Goal: Information Seeking & Learning: Compare options

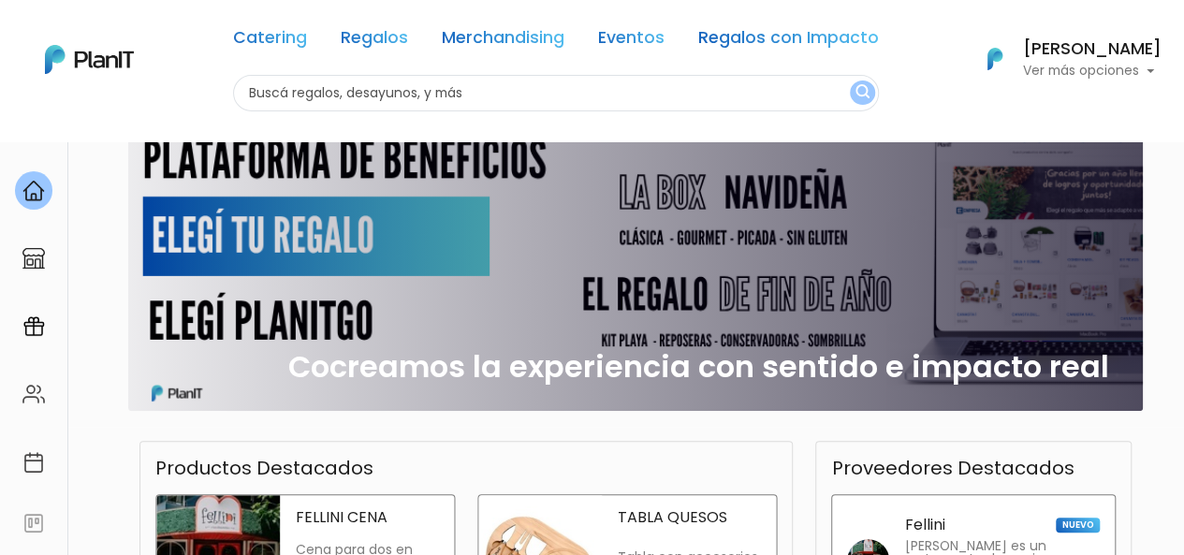
scroll to position [129, 0]
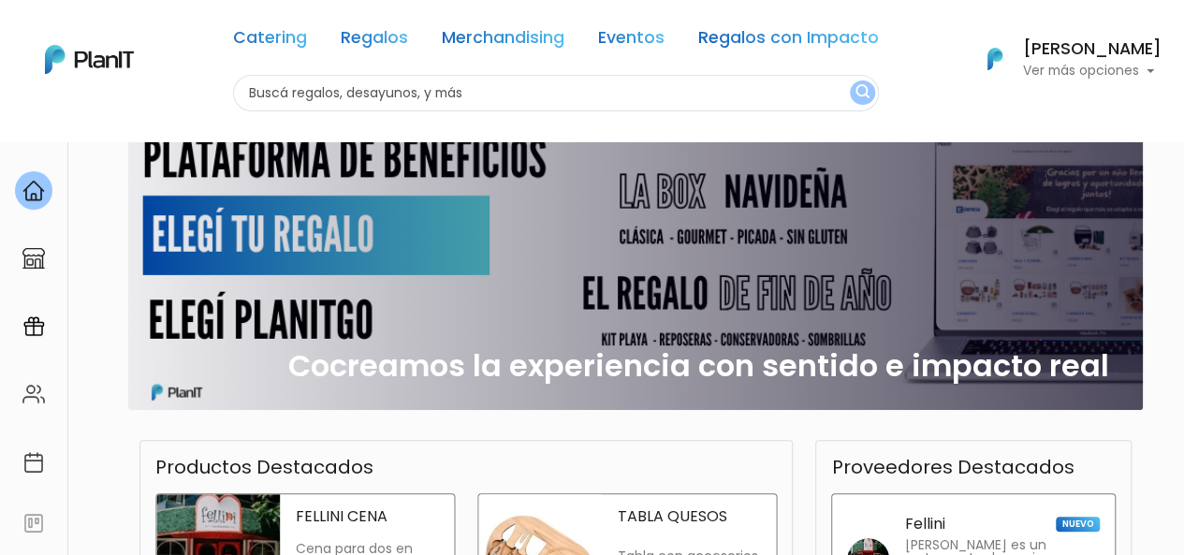
click at [534, 256] on div "Cocreamos la experiencia con sentido e impacto real" at bounding box center [635, 258] width 992 height 303
click at [607, 362] on h2 "Cocreamos la experiencia con sentido e impacto real" at bounding box center [698, 366] width 821 height 36
click at [39, 253] on img at bounding box center [33, 258] width 22 height 22
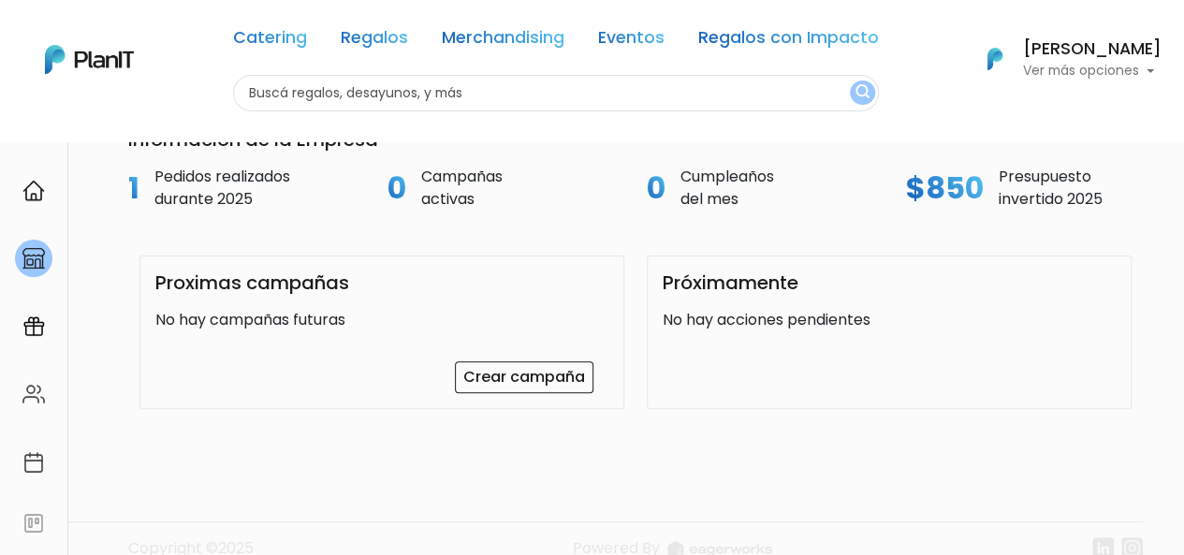
scroll to position [137, 0]
click at [47, 327] on div at bounding box center [33, 326] width 37 height 38
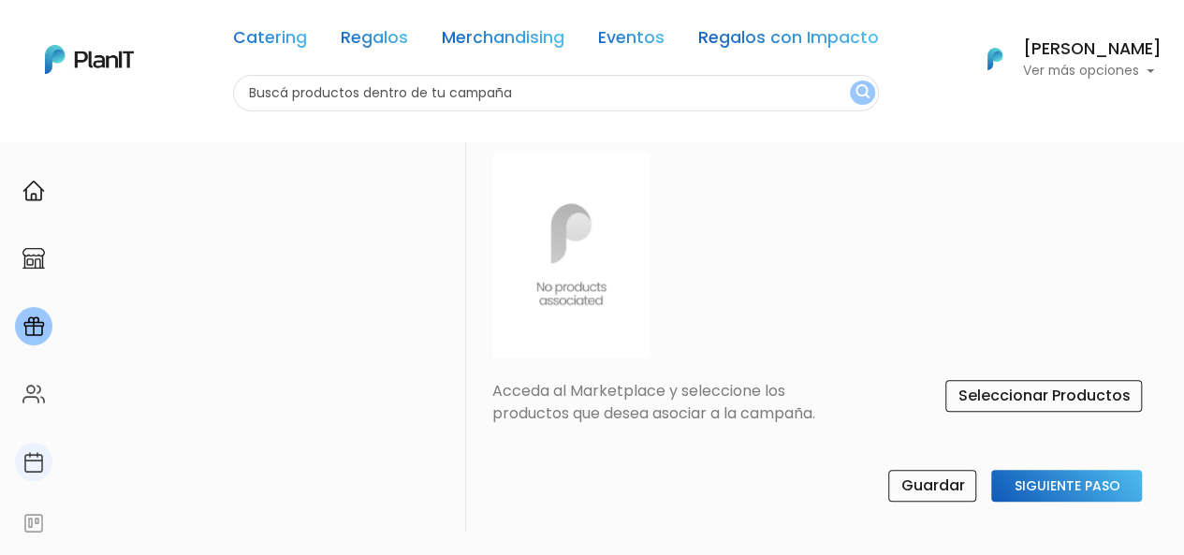
scroll to position [737, 0]
click at [26, 402] on img at bounding box center [33, 394] width 22 height 22
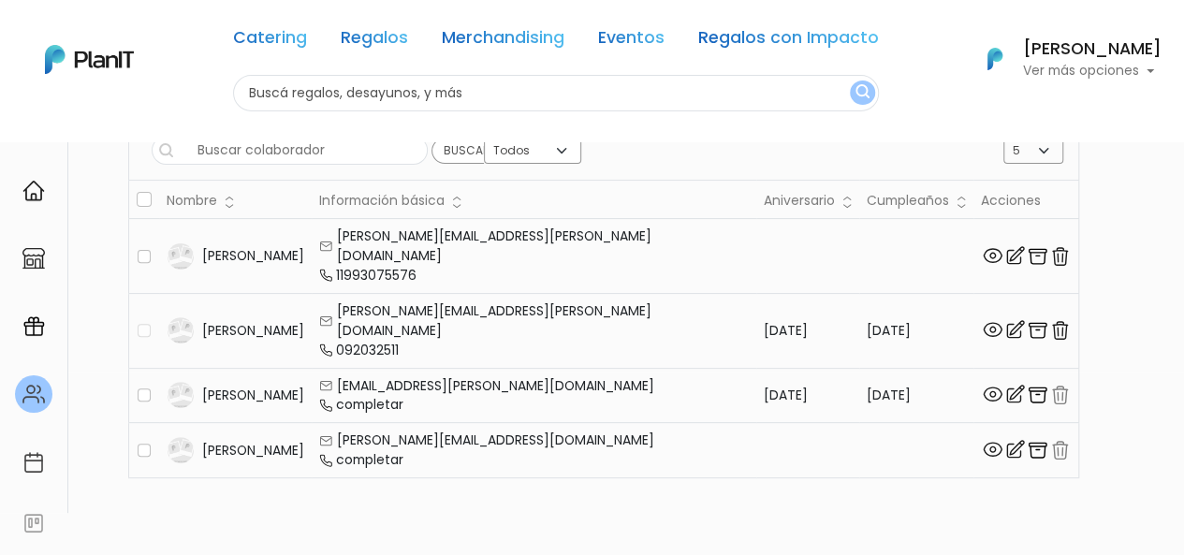
scroll to position [185, 0]
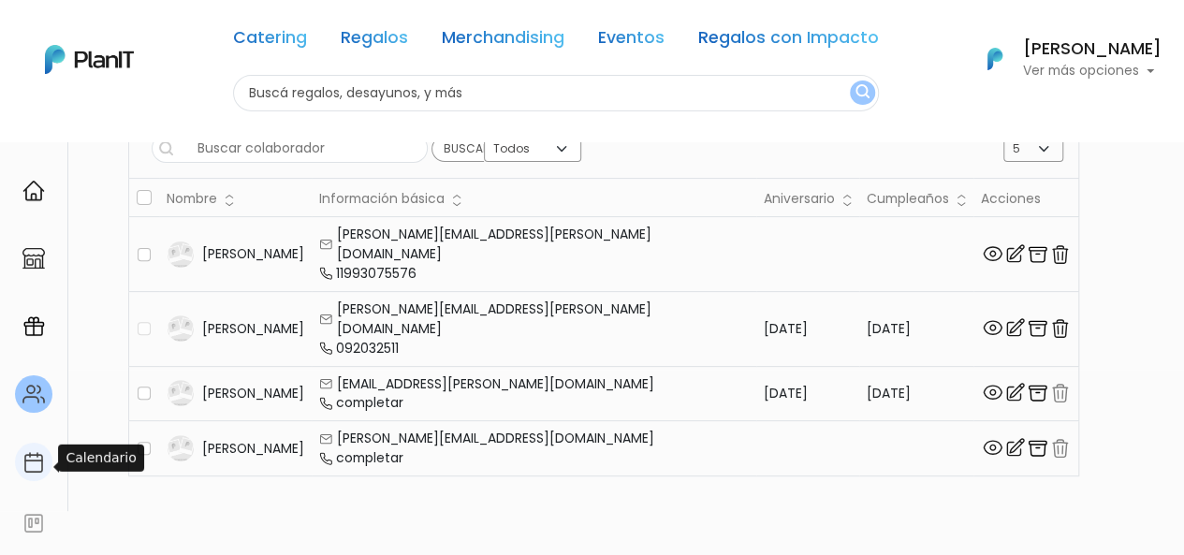
click at [36, 463] on img at bounding box center [33, 462] width 22 height 22
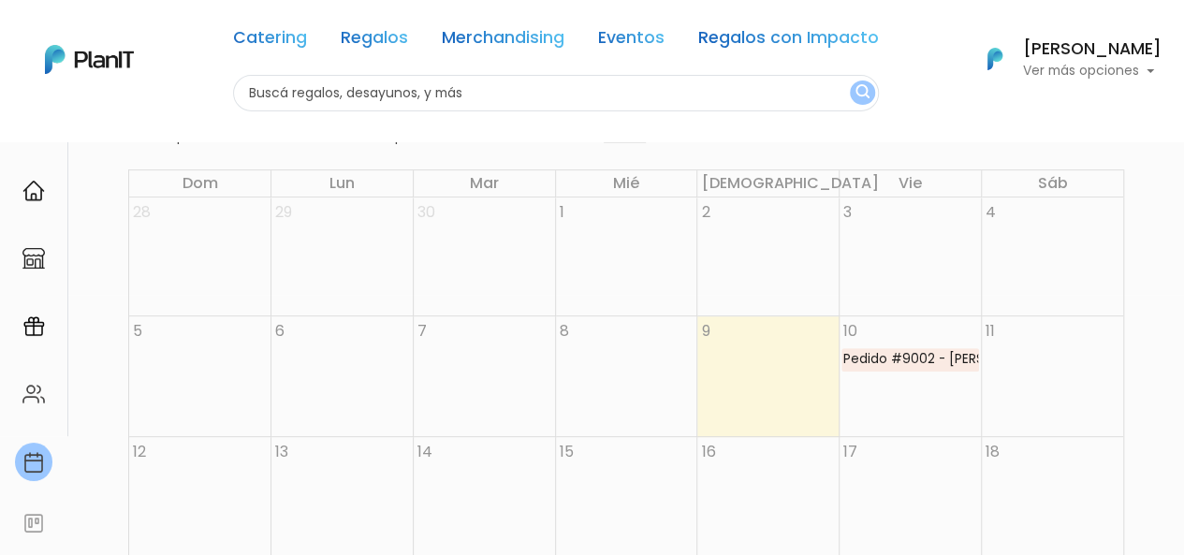
scroll to position [261, 0]
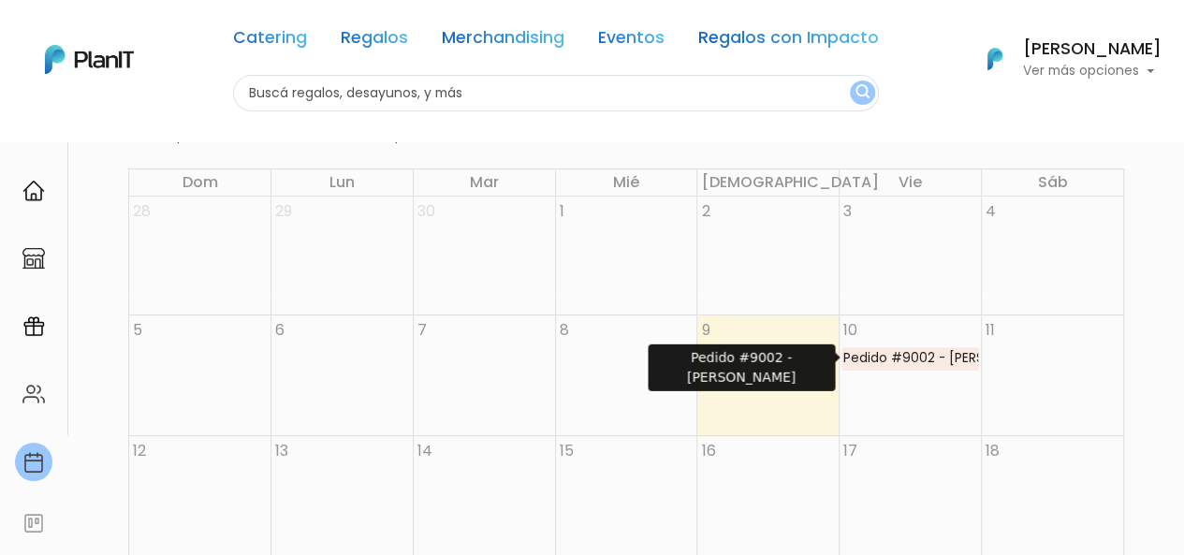
click at [908, 358] on div "Pedido #9002 - Sofia silveira" at bounding box center [910, 358] width 136 height 21
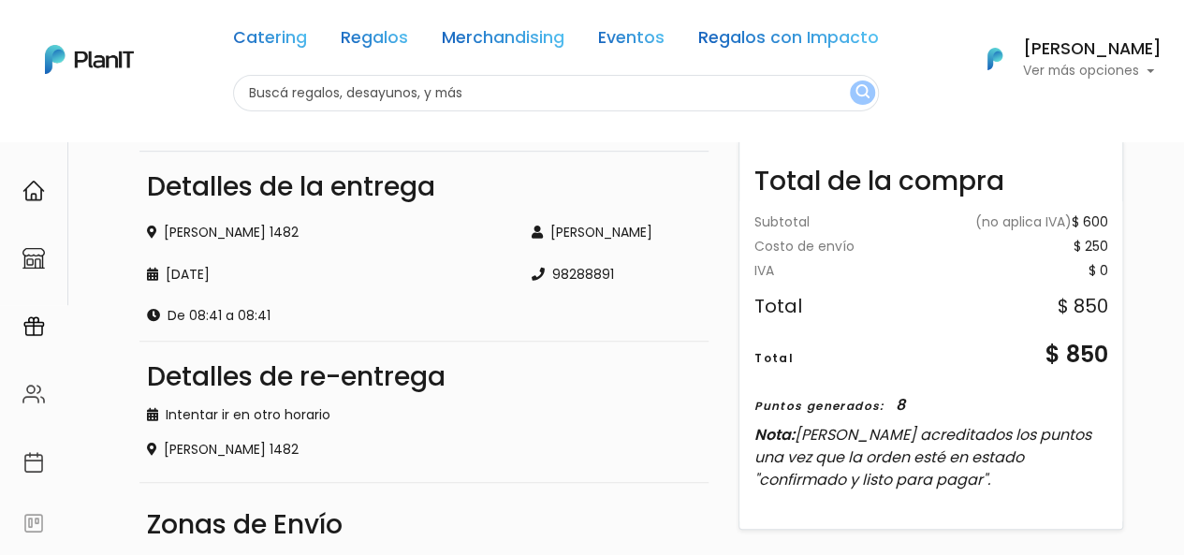
scroll to position [436, 0]
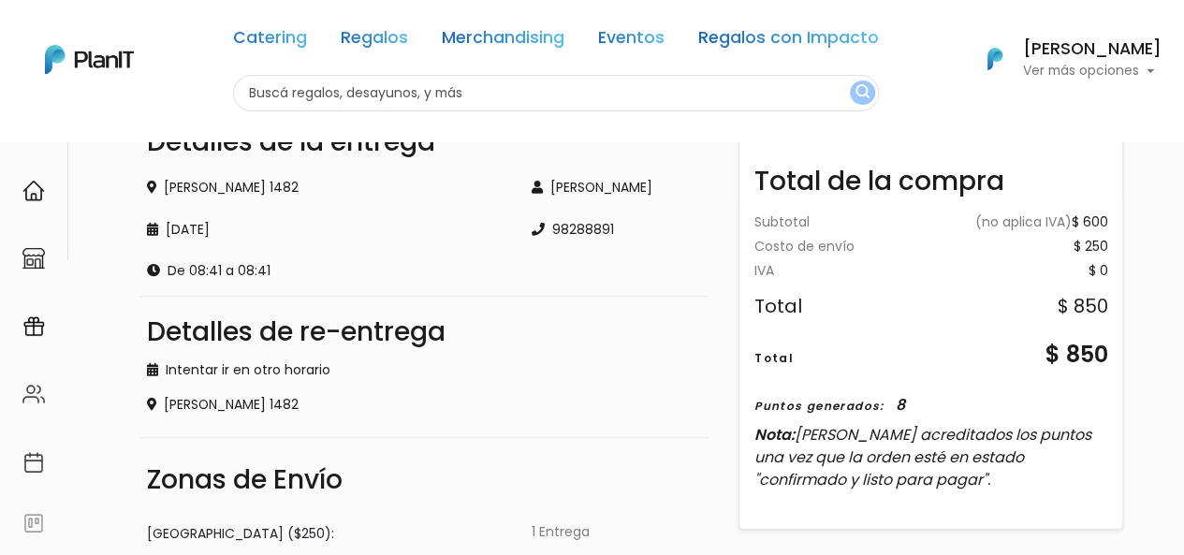
drag, startPoint x: 289, startPoint y: 405, endPoint x: 168, endPoint y: 398, distance: 121.9
click at [168, 398] on div "Solano lopez 1482" at bounding box center [424, 405] width 554 height 20
copy div "Solano lopez 1482"
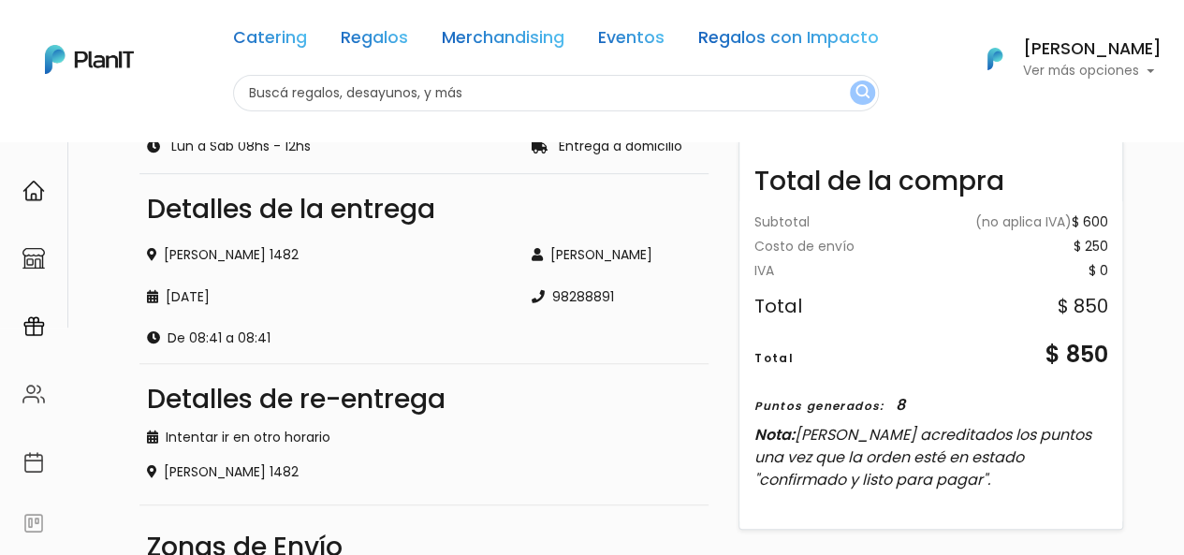
scroll to position [701, 0]
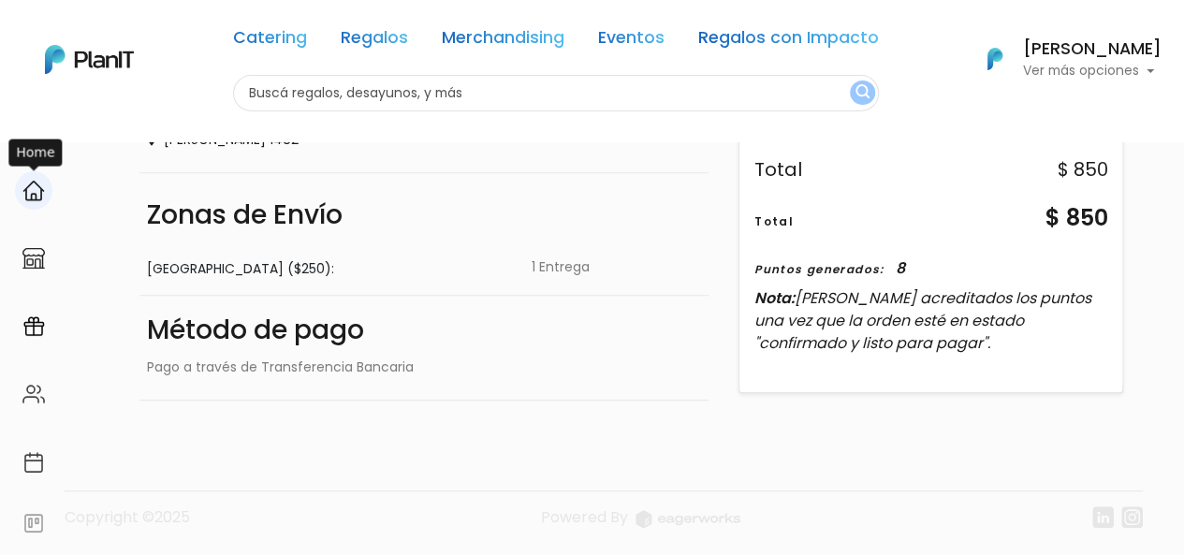
click at [41, 185] on img at bounding box center [33, 191] width 22 height 22
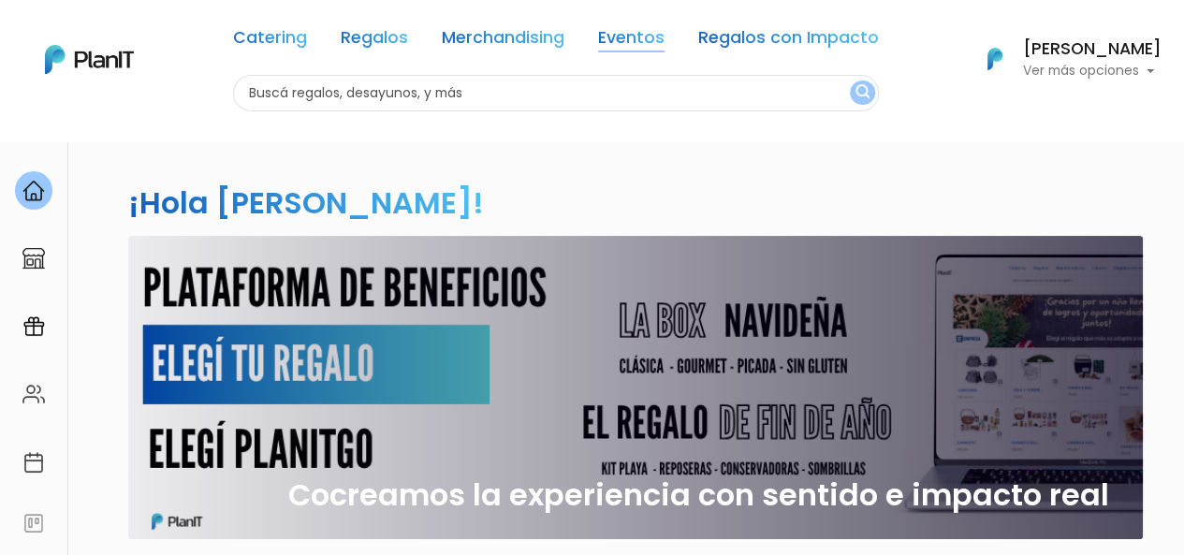
click at [615, 44] on link "Eventos" at bounding box center [631, 41] width 66 height 22
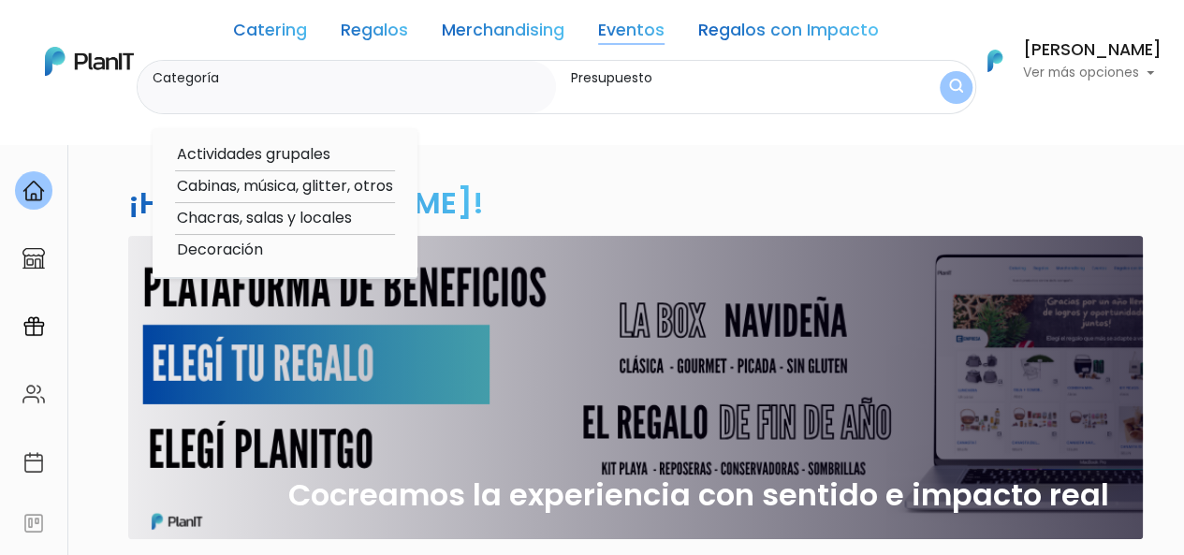
click at [256, 144] on option "Actividades grupales" at bounding box center [285, 154] width 220 height 23
type input "Actividades grupales"
type input "$0 - $1000"
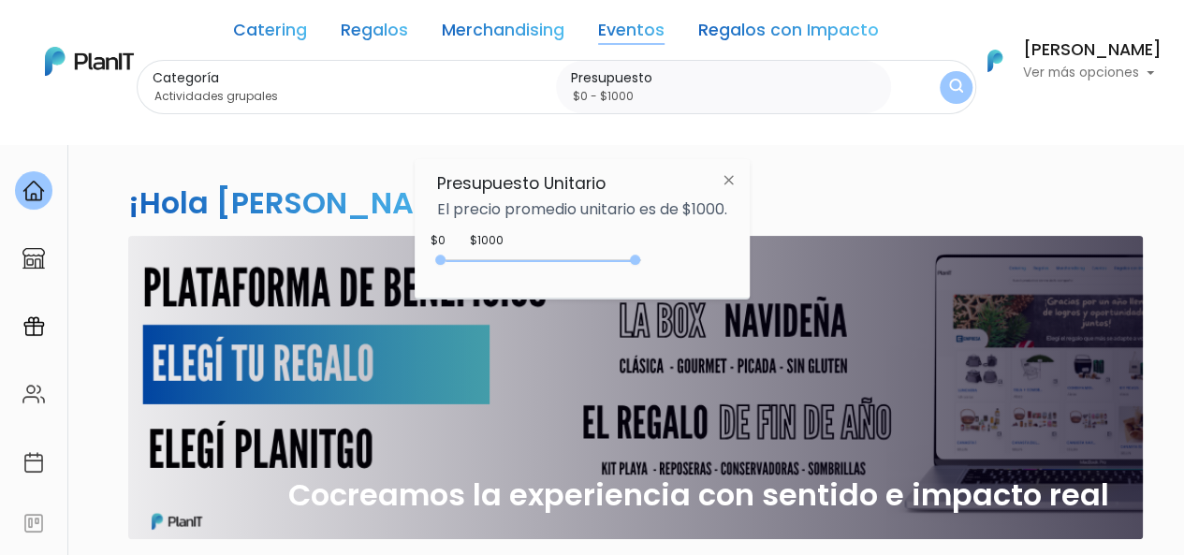
click at [638, 261] on div "0 : 4950 0 4950" at bounding box center [543, 264] width 197 height 19
click at [948, 95] on img "submit" at bounding box center [955, 88] width 15 height 19
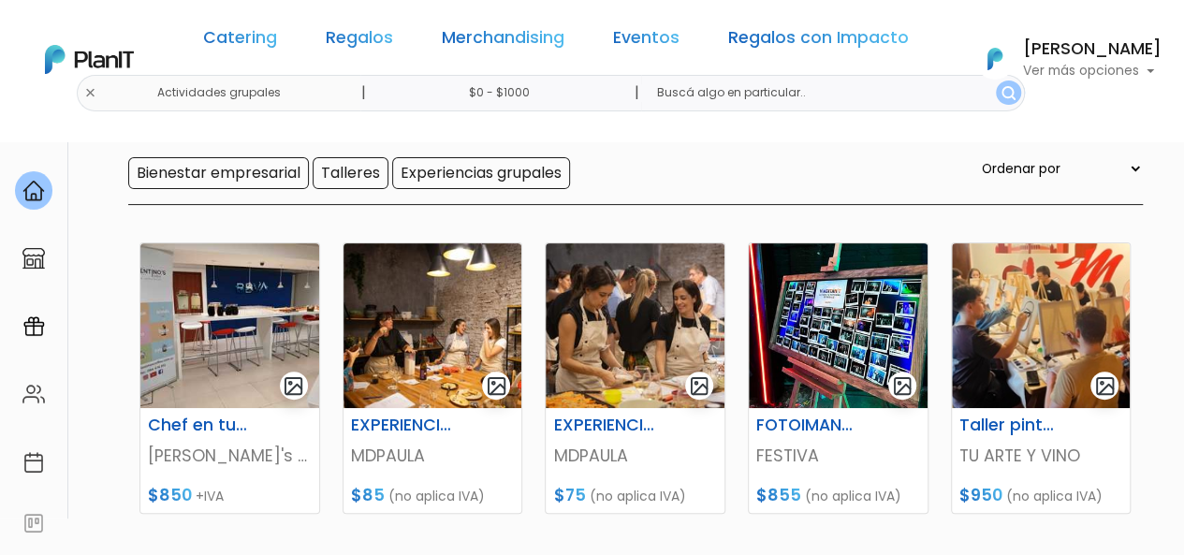
scroll to position [180, 0]
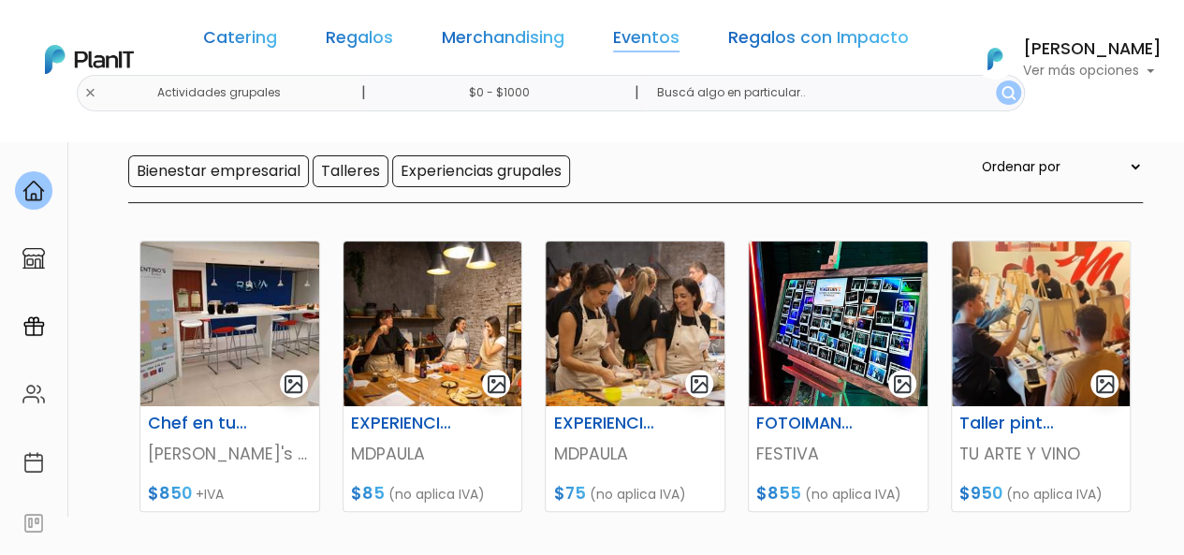
click at [642, 31] on link "Eventos" at bounding box center [646, 41] width 66 height 22
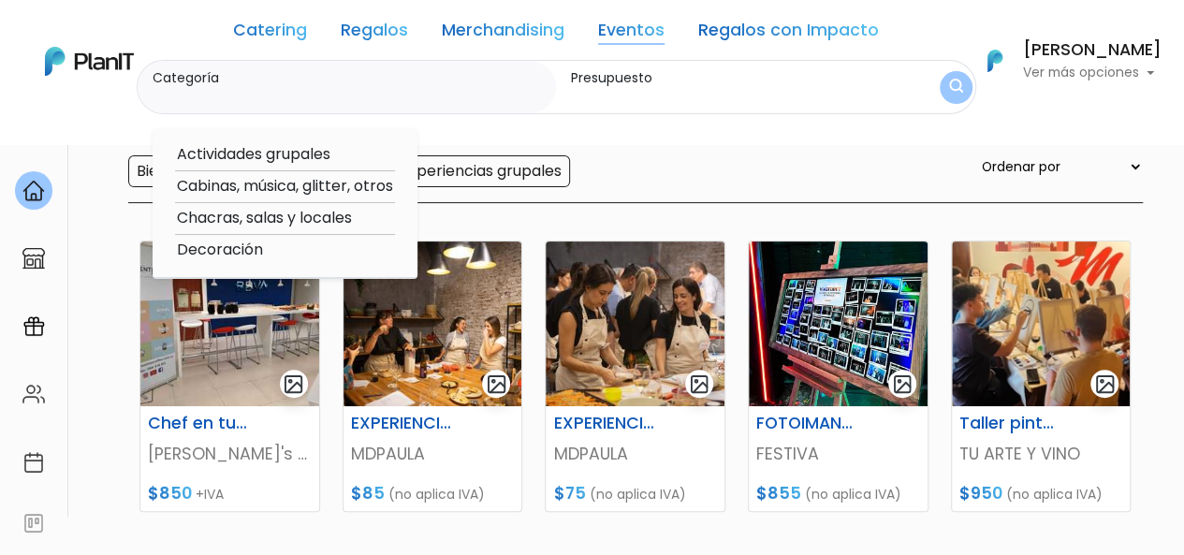
click at [266, 218] on option "Chacras, salas y locales" at bounding box center [285, 218] width 220 height 23
type input "Chacras, salas y locales"
type input "$0 - $1000"
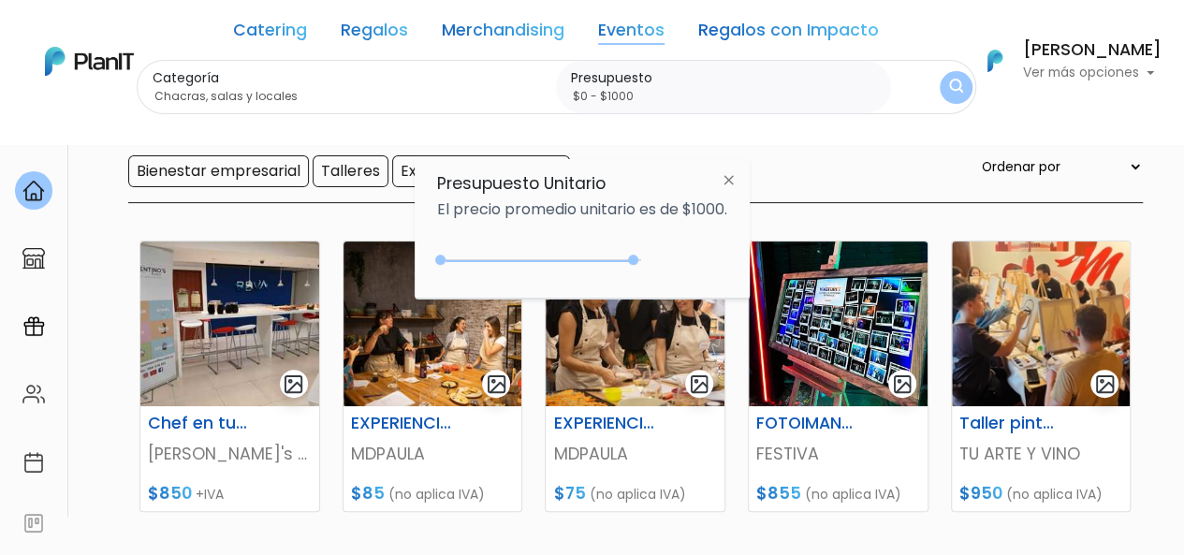
click at [636, 259] on div "0 : 4900 0 4900" at bounding box center [543, 264] width 197 height 19
click at [956, 79] on img "submit" at bounding box center [955, 88] width 16 height 21
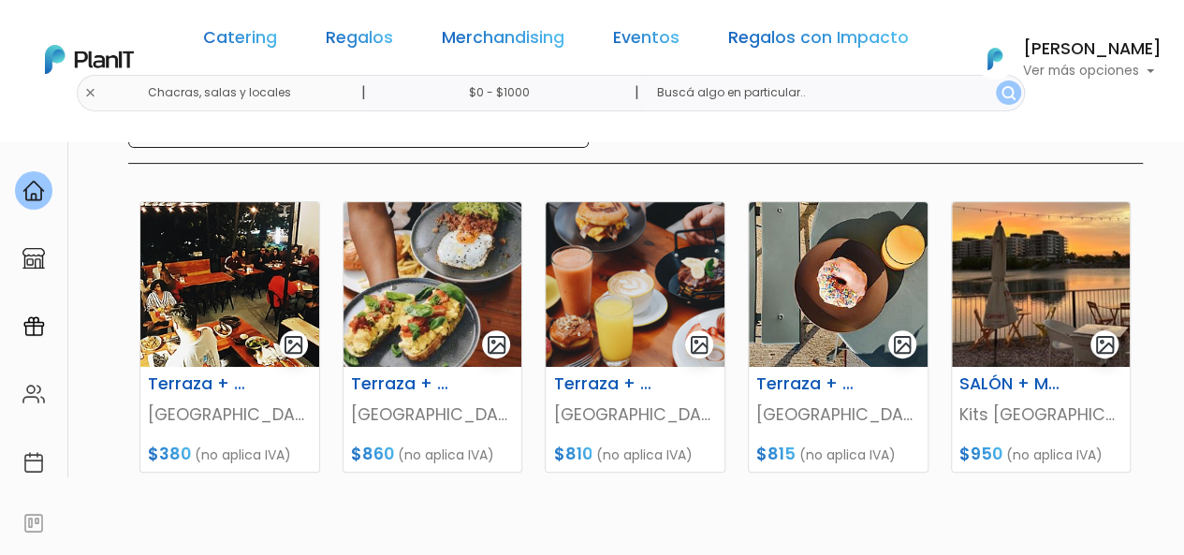
scroll to position [235, 0]
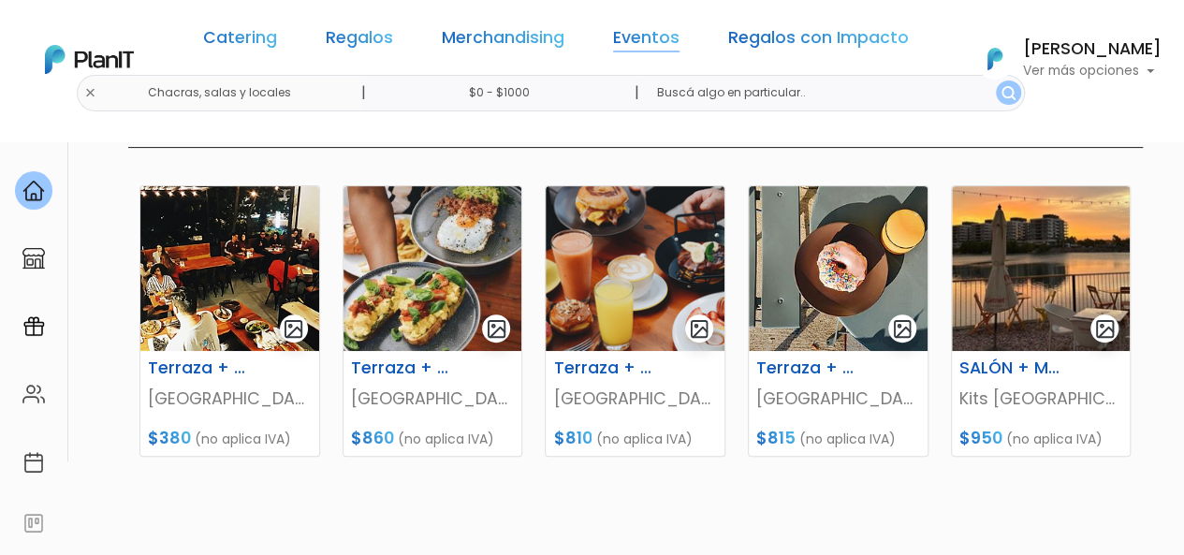
click at [644, 51] on link "Eventos" at bounding box center [646, 41] width 66 height 22
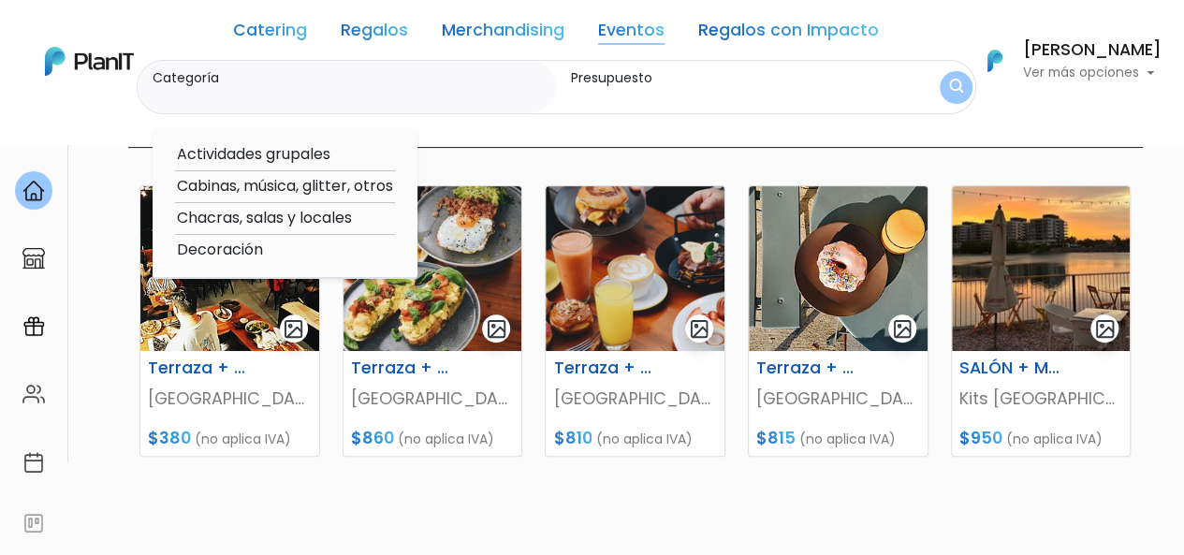
click at [307, 180] on option "Cabinas, música, glitter, otros" at bounding box center [285, 186] width 220 height 23
type input "Cabinas, música, glitter, otros"
type input "$0 - $1000"
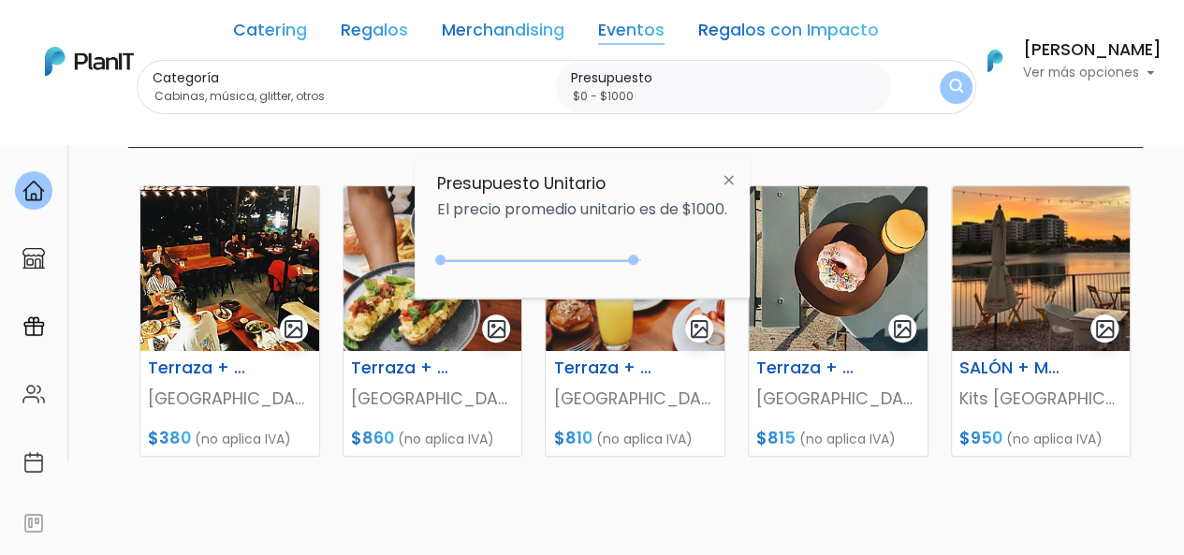
click at [636, 258] on div "0 : 4900 0 4900" at bounding box center [543, 264] width 197 height 19
click at [962, 82] on button "submit" at bounding box center [956, 87] width 35 height 35
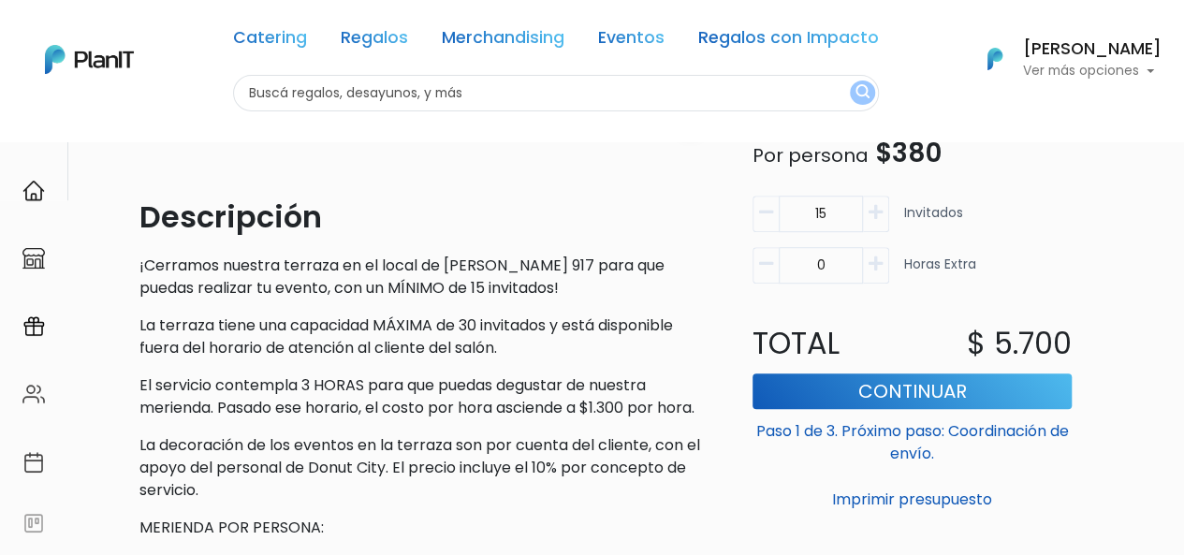
scroll to position [506, 0]
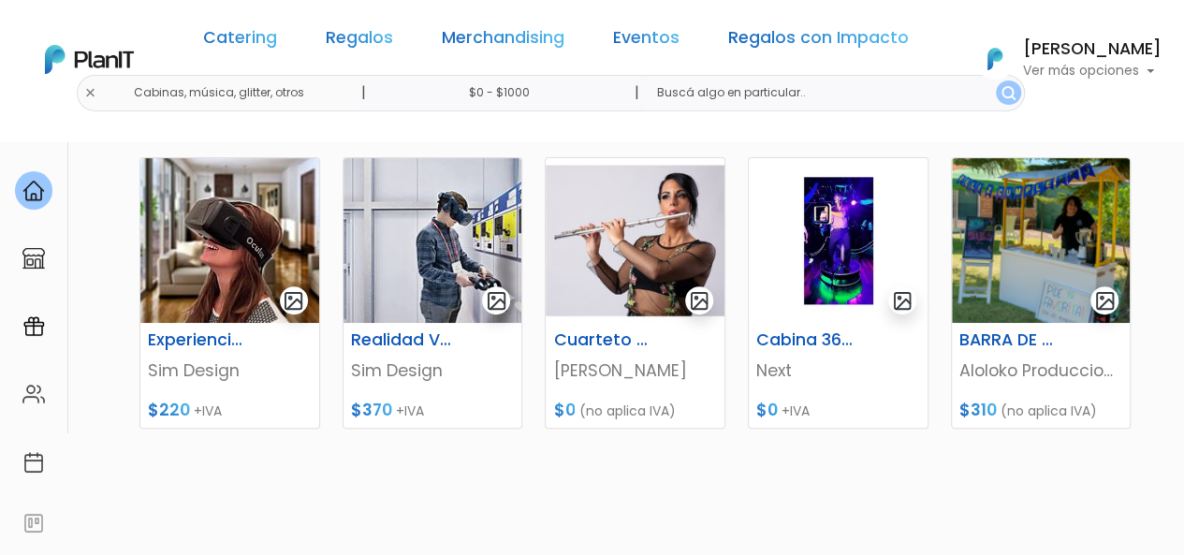
scroll to position [262, 0]
click at [642, 31] on link "Eventos" at bounding box center [646, 41] width 66 height 22
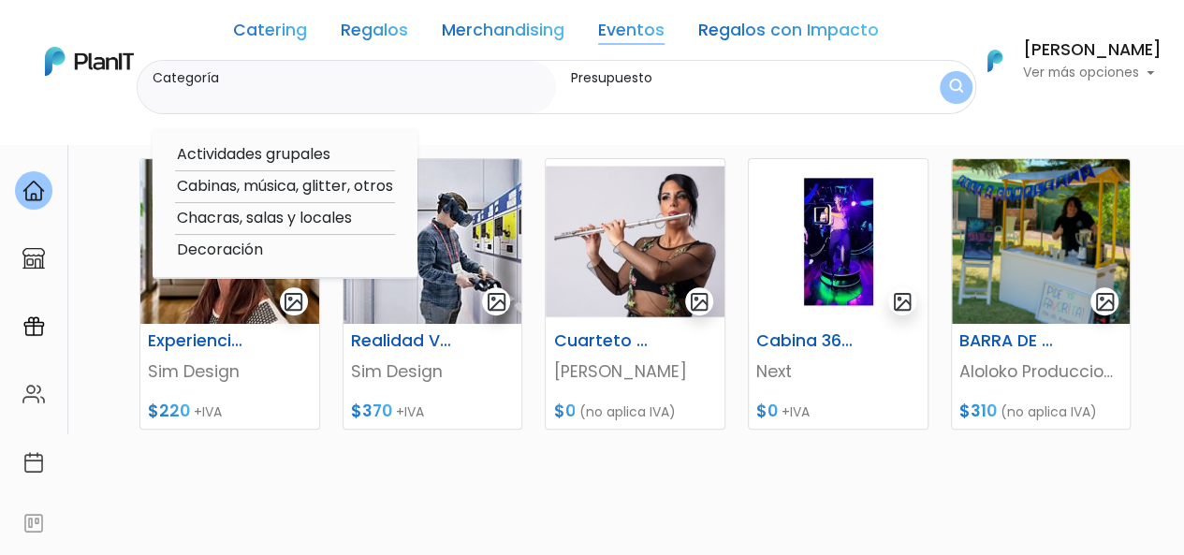
click at [248, 245] on option "Decoración" at bounding box center [285, 250] width 220 height 23
type input "Decoración"
type input "$0 - $1000"
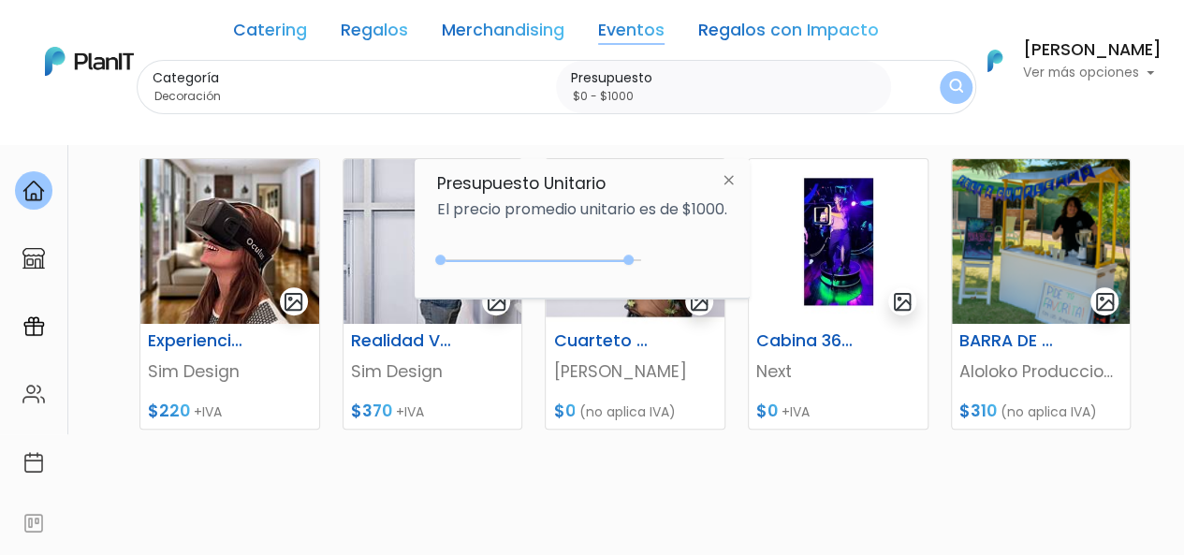
click at [633, 259] on div "0 : 4800 0 4800" at bounding box center [543, 264] width 197 height 19
click at [957, 87] on img "submit" at bounding box center [956, 88] width 16 height 20
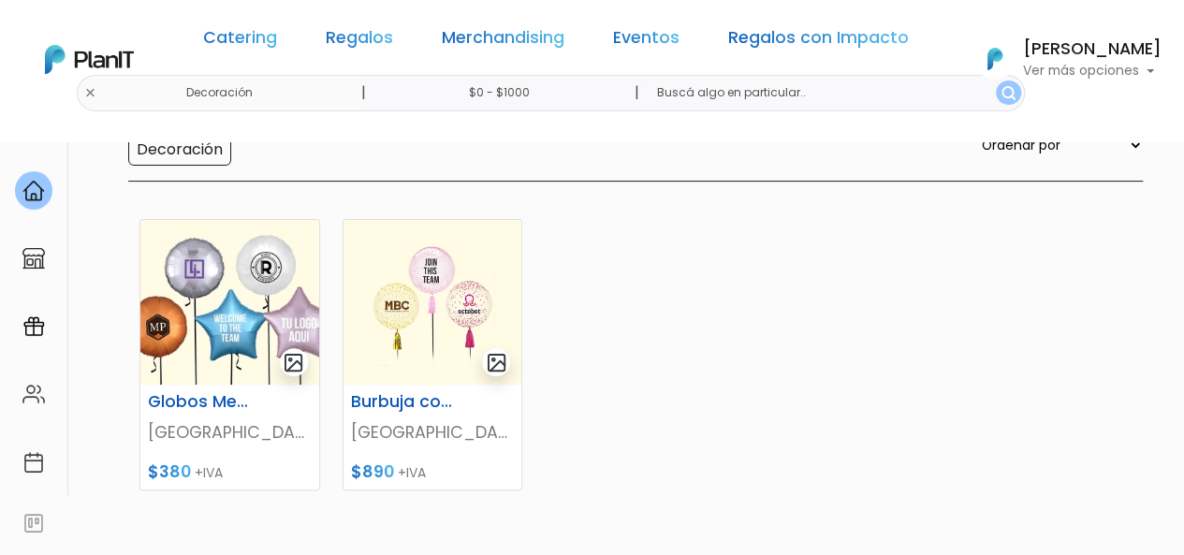
scroll to position [202, 0]
